Goal: Information Seeking & Learning: Learn about a topic

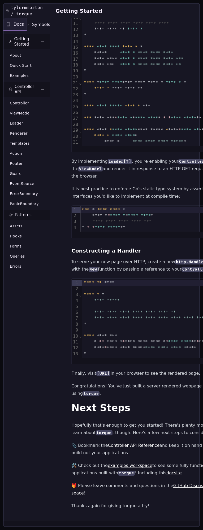
scroll to position [900, 0]
click at [23, 132] on span "Renderer" at bounding box center [19, 133] width 18 height 5
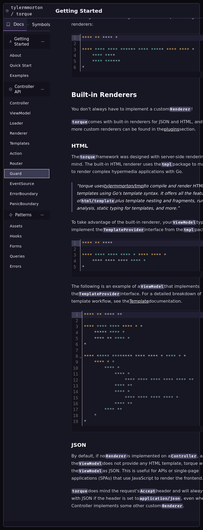
click at [24, 171] on link "Guard" at bounding box center [27, 173] width 45 height 8
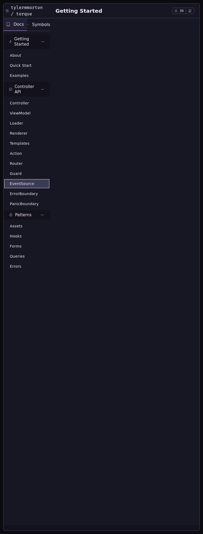
click at [24, 188] on link "EventSource" at bounding box center [27, 183] width 45 height 8
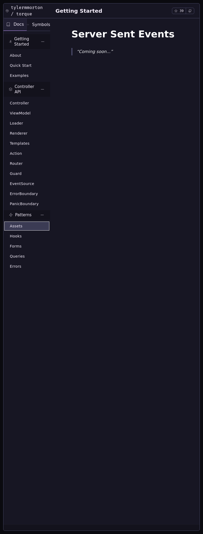
click at [25, 223] on link "Assets" at bounding box center [27, 226] width 45 height 8
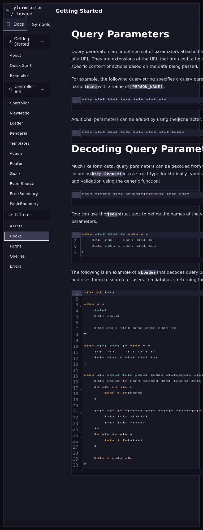
click at [19, 238] on span "Hooks" at bounding box center [16, 235] width 12 height 5
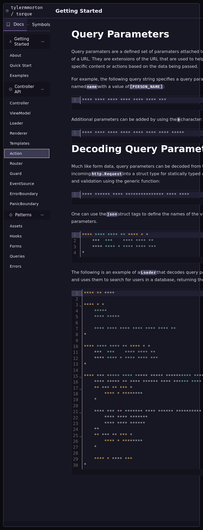
click at [21, 151] on span "Action" at bounding box center [16, 153] width 12 height 5
